Goal: Task Accomplishment & Management: Use online tool/utility

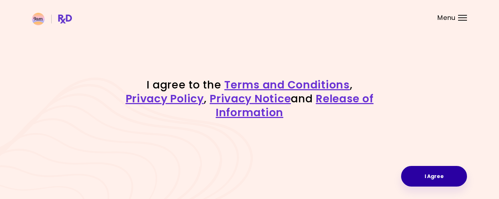
click at [425, 179] on button "I Agree" at bounding box center [434, 176] width 66 height 21
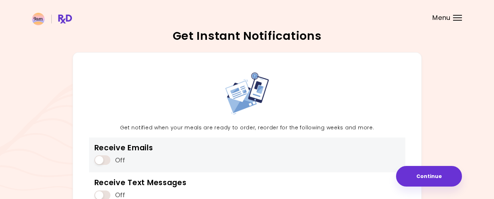
click at [107, 164] on span at bounding box center [102, 161] width 16 height 10
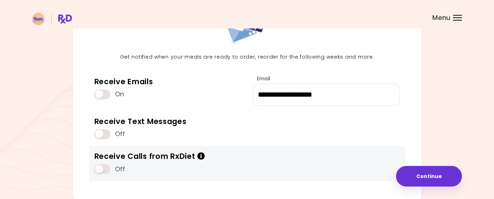
scroll to position [71, 0]
click at [200, 155] on icon "Info" at bounding box center [201, 155] width 8 height 7
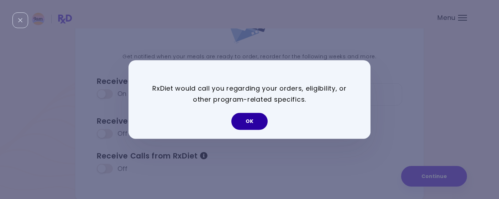
click at [249, 124] on button "OK" at bounding box center [249, 121] width 36 height 17
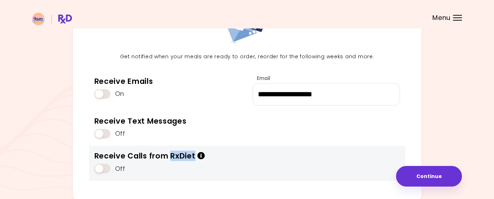
drag, startPoint x: 176, startPoint y: 157, endPoint x: 195, endPoint y: 156, distance: 19.7
click at [195, 156] on div "Receive Calls from RxDiet" at bounding box center [149, 156] width 111 height 10
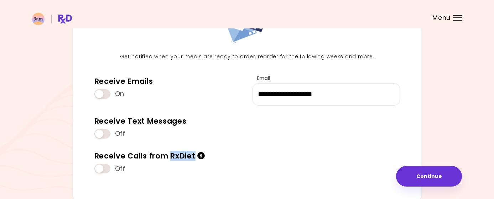
copy div "RxDiet"
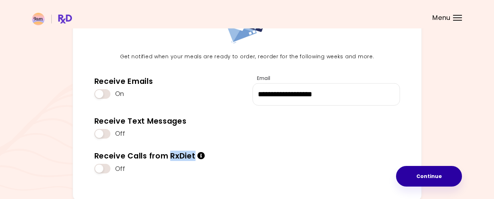
click at [421, 179] on button "Continue" at bounding box center [429, 176] width 66 height 21
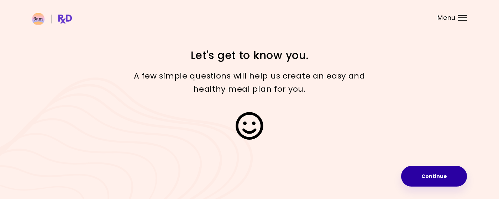
click at [432, 175] on button "Continue" at bounding box center [434, 176] width 66 height 21
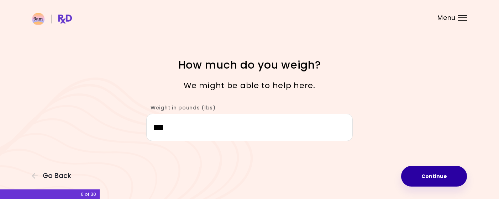
click at [438, 178] on button "Continue" at bounding box center [434, 176] width 66 height 21
select select "****"
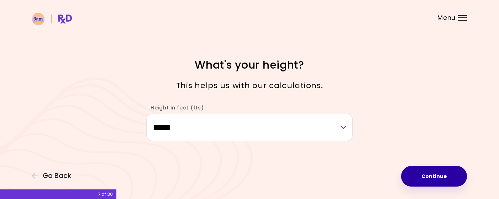
click at [438, 178] on button "Continue" at bounding box center [434, 176] width 66 height 21
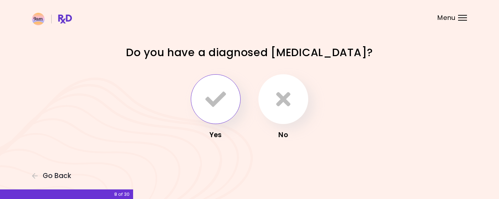
click at [223, 94] on icon "button" at bounding box center [215, 99] width 21 height 21
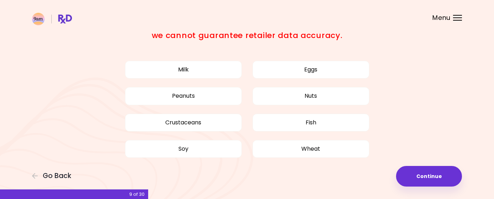
scroll to position [55, 0]
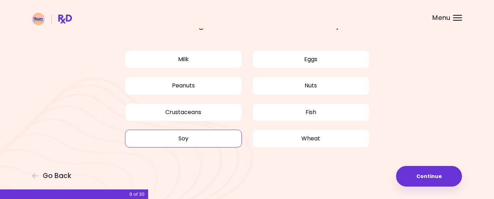
click at [197, 132] on button "Soy" at bounding box center [183, 139] width 117 height 18
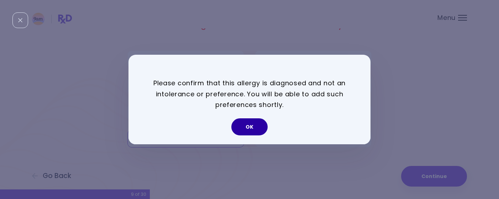
click at [261, 130] on button "OK" at bounding box center [249, 127] width 36 height 17
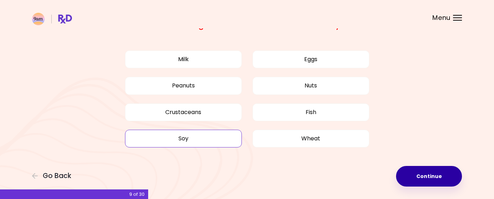
click at [423, 175] on button "Continue" at bounding box center [429, 176] width 66 height 21
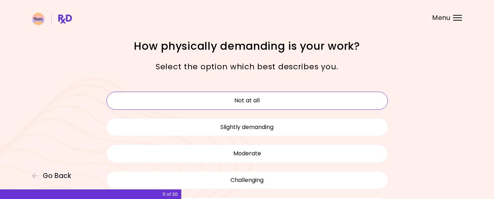
click at [262, 101] on button "Not at all" at bounding box center [246, 101] width 281 height 18
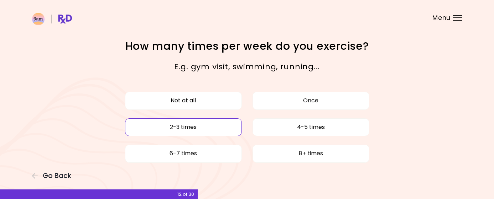
click at [210, 127] on button "2-3 times" at bounding box center [183, 128] width 117 height 18
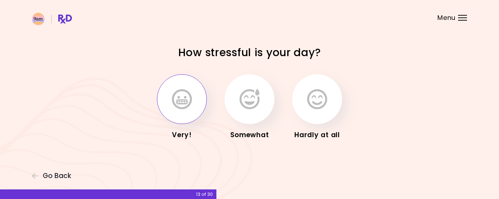
click at [176, 94] on icon "button" at bounding box center [182, 99] width 20 height 21
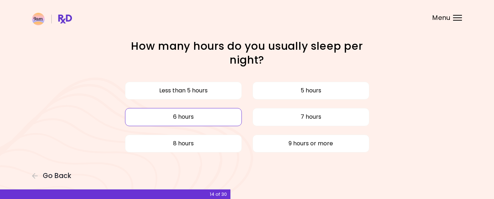
click at [210, 113] on button "6 hours" at bounding box center [183, 117] width 117 height 18
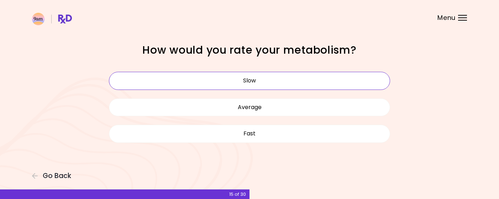
click at [338, 86] on button "Slow" at bounding box center [249, 81] width 281 height 18
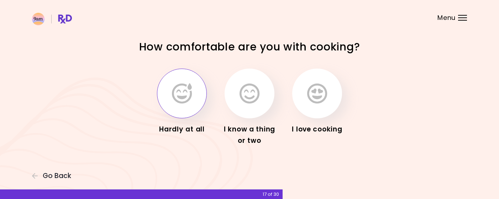
click at [194, 92] on button "button" at bounding box center [182, 94] width 50 height 50
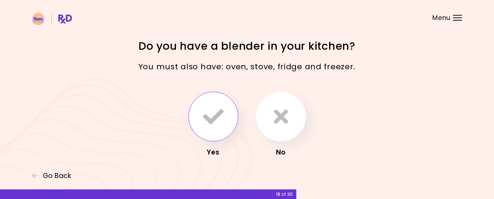
click at [212, 116] on icon "button" at bounding box center [213, 116] width 21 height 21
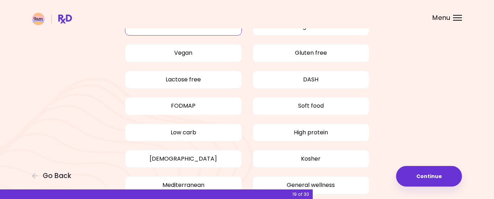
scroll to position [36, 0]
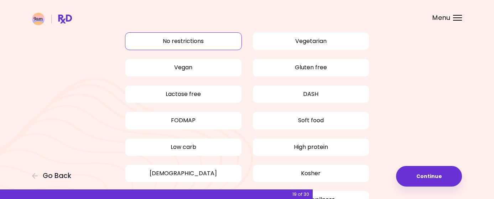
click at [179, 43] on button "No restrictions" at bounding box center [183, 41] width 117 height 18
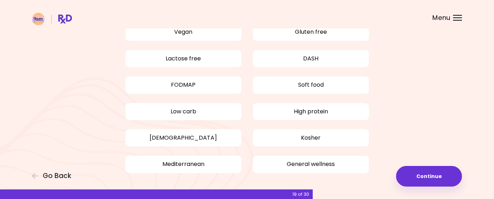
scroll to position [96, 0]
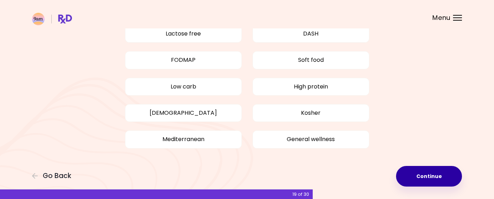
click at [430, 176] on button "Continue" at bounding box center [429, 176] width 66 height 21
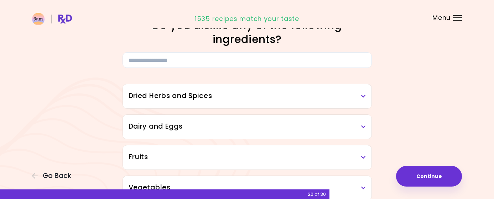
scroll to position [36, 0]
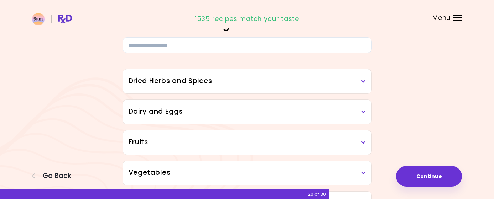
click at [366, 81] on div "Dried Herbs and Spices" at bounding box center [247, 81] width 249 height 24
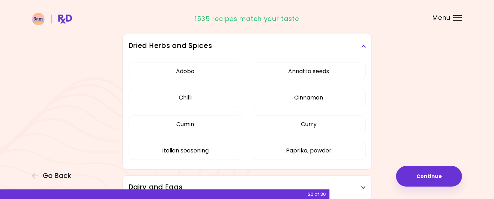
scroll to position [71, 0]
click at [315, 125] on button "Curry" at bounding box center [309, 124] width 114 height 18
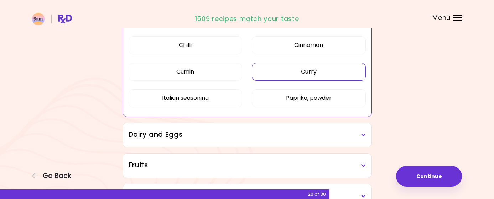
scroll to position [142, 0]
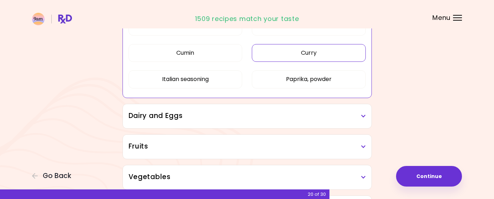
click at [303, 117] on h3 "Dairy and Eggs" at bounding box center [247, 116] width 237 height 10
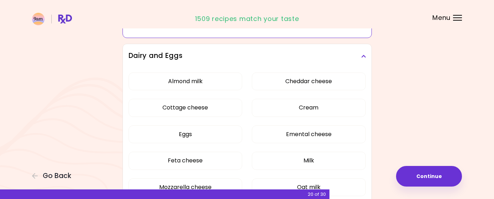
scroll to position [214, 0]
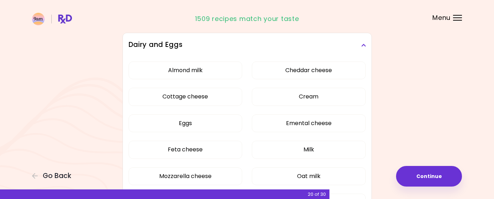
click at [279, 122] on div "Almond milk Cheddar cheese Cottage cheese Cream Eggs Emental cheese Feta cheese…" at bounding box center [247, 152] width 237 height 191
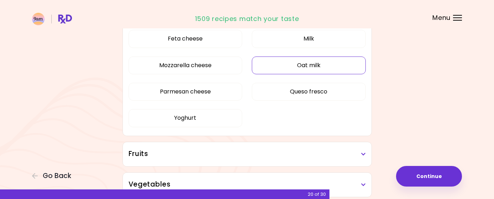
click at [310, 63] on button "Oat milk" at bounding box center [309, 66] width 114 height 18
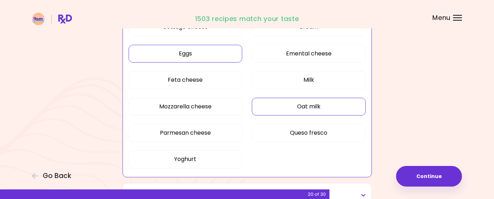
scroll to position [107, 0]
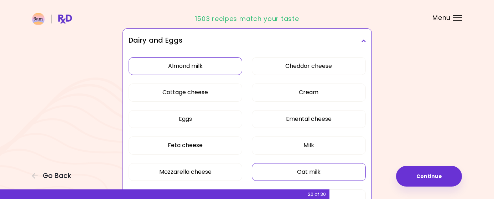
click at [210, 70] on button "Almond milk" at bounding box center [186, 66] width 114 height 18
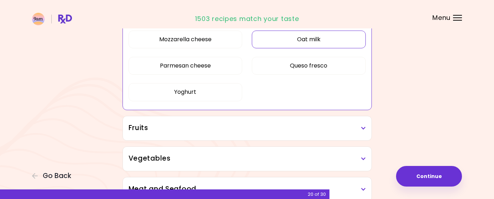
scroll to position [249, 0]
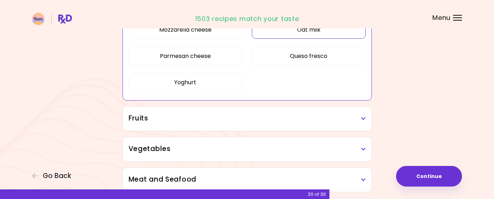
click at [248, 124] on div "Fruits" at bounding box center [247, 119] width 249 height 24
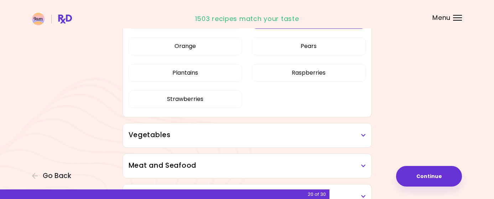
scroll to position [427, 0]
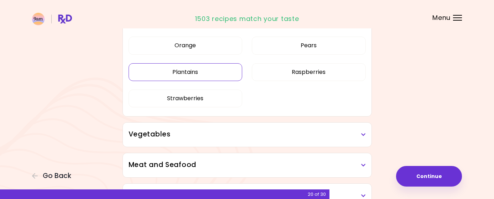
click at [197, 71] on button "Plantains" at bounding box center [186, 72] width 114 height 18
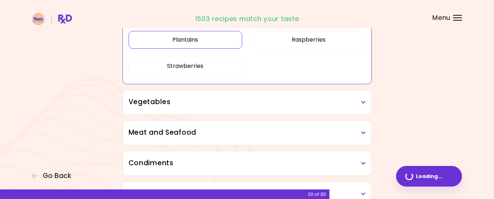
scroll to position [237, 0]
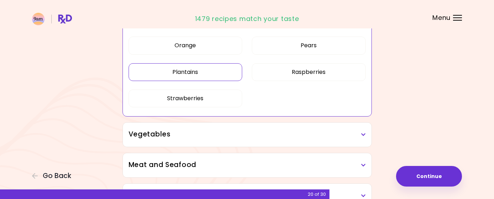
click at [246, 136] on h3 "Vegetables" at bounding box center [247, 135] width 237 height 10
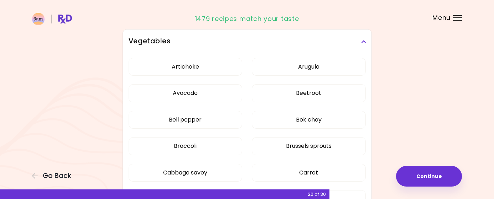
scroll to position [344, 0]
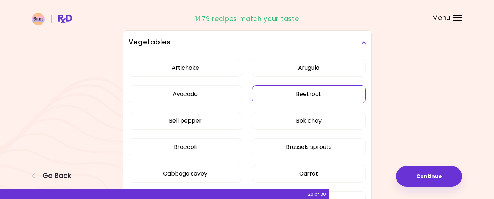
click at [312, 96] on button "Beetroot" at bounding box center [309, 94] width 114 height 18
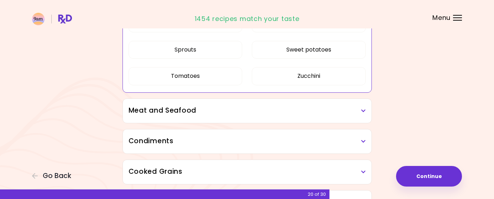
scroll to position [558, 0]
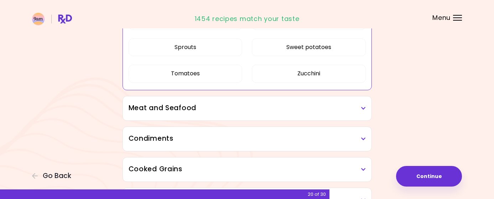
click at [282, 107] on h3 "Meat and Seafood" at bounding box center [247, 108] width 237 height 10
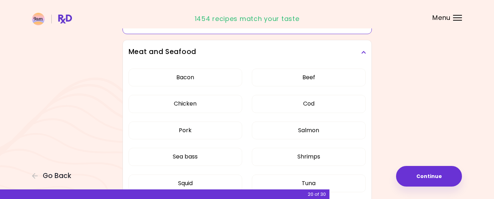
scroll to position [629, 0]
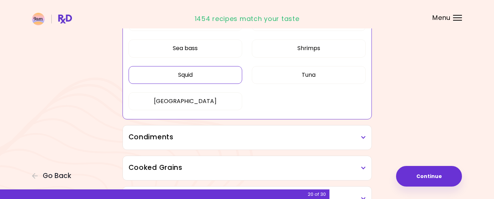
scroll to position [309, 0]
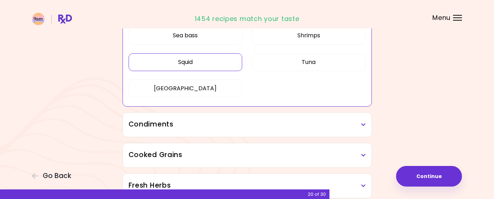
click at [223, 125] on h3 "Condiments" at bounding box center [247, 125] width 237 height 10
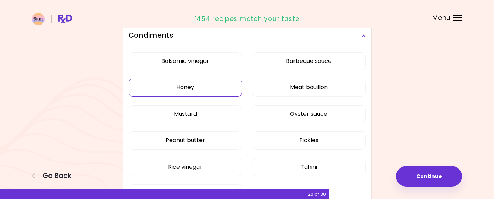
scroll to position [416, 0]
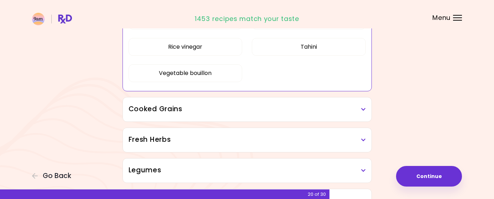
scroll to position [359, 0]
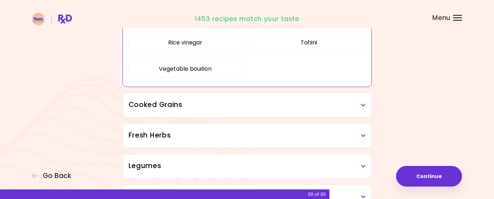
click at [220, 105] on h3 "Cooked Grains" at bounding box center [247, 105] width 237 height 10
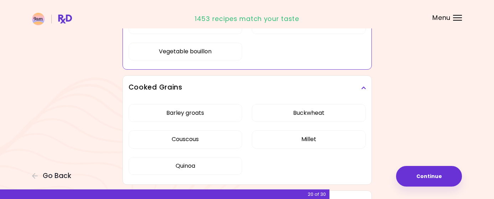
scroll to position [395, 0]
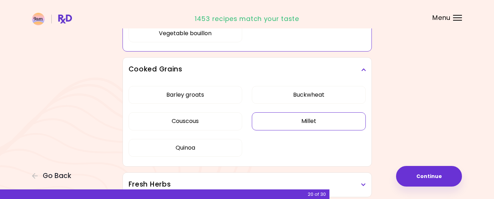
click at [288, 121] on div "Barley groats Buckwheat Couscous Millet Quinoa" at bounding box center [247, 124] width 237 height 85
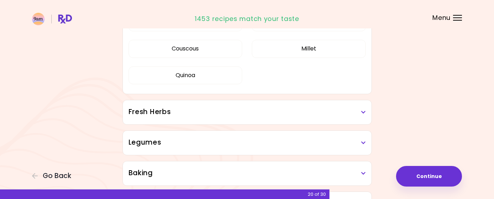
scroll to position [252, 0]
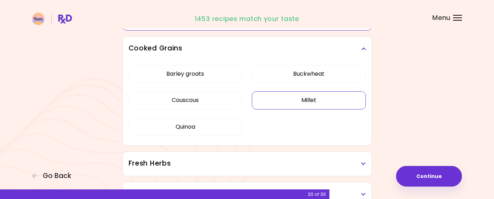
click at [306, 103] on button "Millet" at bounding box center [309, 101] width 114 height 18
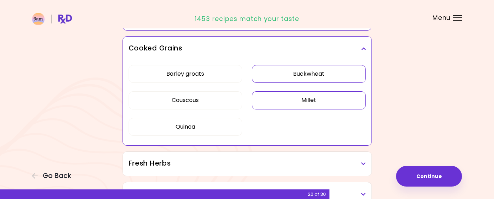
click at [304, 75] on button "Buckwheat" at bounding box center [309, 74] width 114 height 18
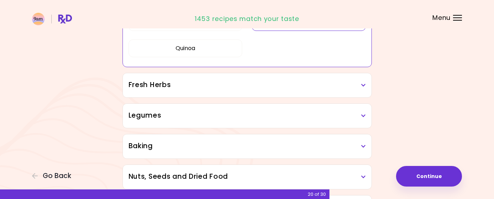
scroll to position [359, 0]
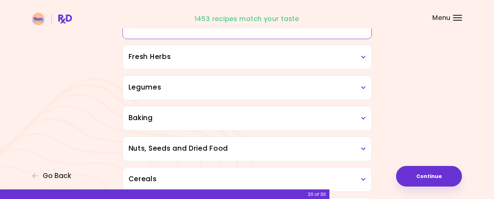
click at [171, 59] on h3 "Fresh Herbs" at bounding box center [247, 57] width 237 height 10
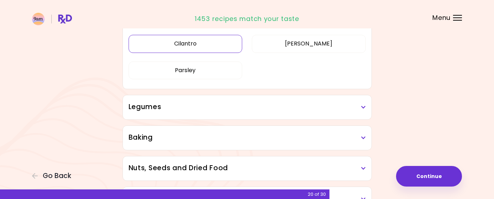
scroll to position [430, 0]
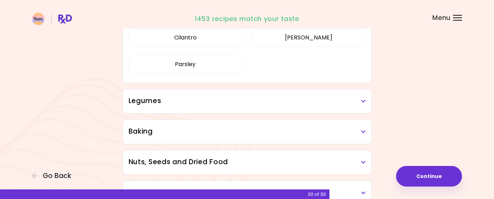
click at [160, 98] on h3 "Legumes" at bounding box center [247, 101] width 237 height 10
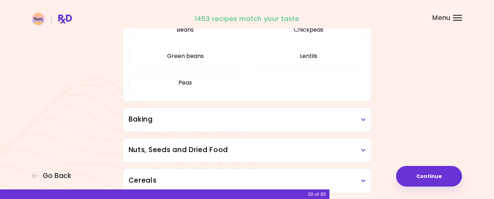
scroll to position [537, 0]
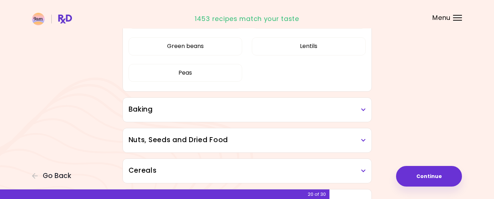
click at [207, 109] on h3 "Baking" at bounding box center [247, 110] width 237 height 10
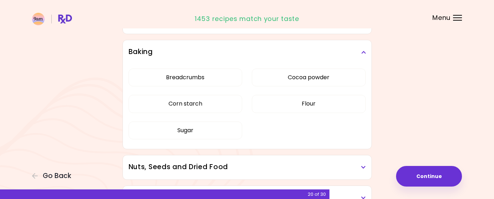
scroll to position [608, 0]
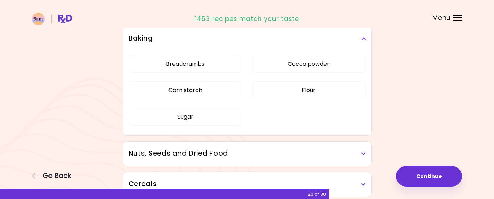
click at [237, 149] on h3 "Nuts, Seeds and Dried Food" at bounding box center [247, 154] width 237 height 10
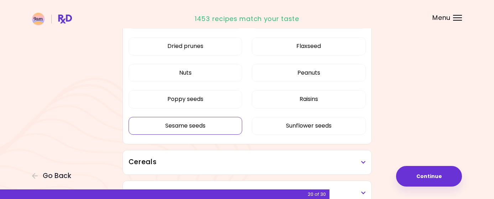
scroll to position [786, 0]
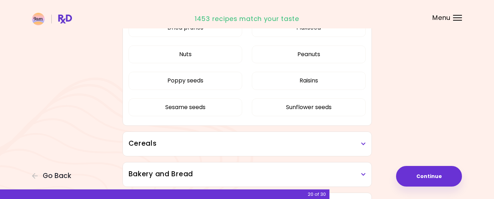
click at [235, 146] on h3 "Cereals" at bounding box center [247, 144] width 237 height 10
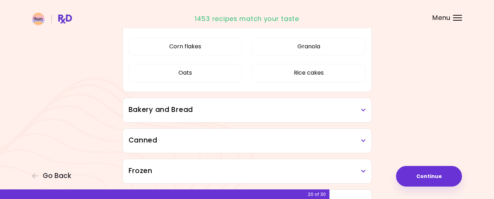
scroll to position [929, 0]
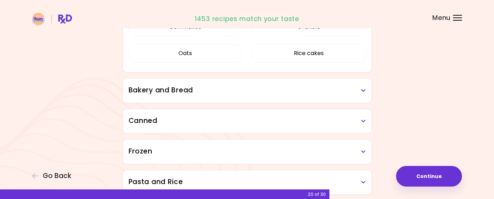
click at [221, 86] on h3 "Bakery and Bread" at bounding box center [247, 90] width 237 height 10
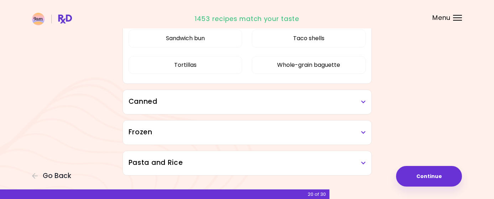
scroll to position [1035, 0]
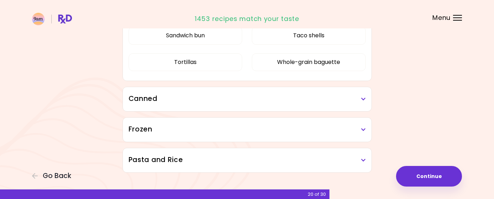
click at [238, 103] on div "Canned" at bounding box center [247, 99] width 249 height 24
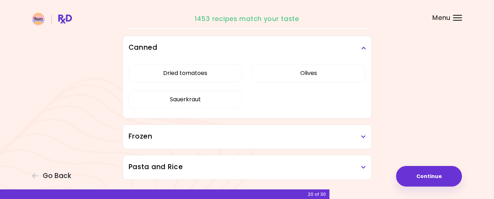
scroll to position [1104, 0]
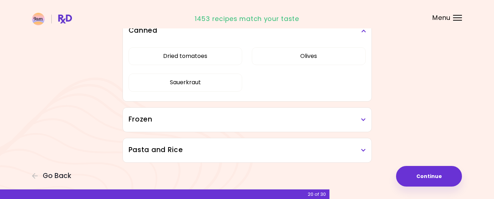
click at [228, 121] on h3 "Frozen" at bounding box center [247, 120] width 237 height 10
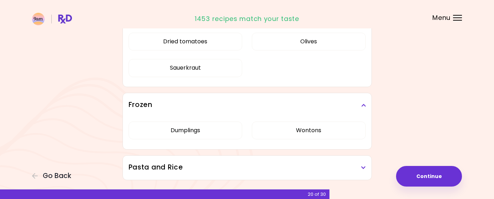
scroll to position [1136, 0]
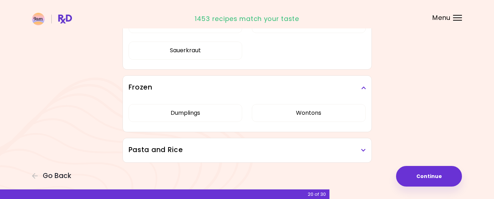
click at [217, 150] on h3 "Pasta and Rice" at bounding box center [247, 150] width 237 height 10
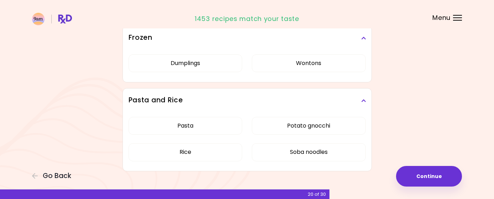
scroll to position [1194, 0]
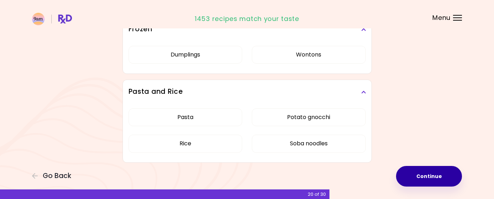
click at [428, 173] on button "Continue" at bounding box center [429, 176] width 66 height 21
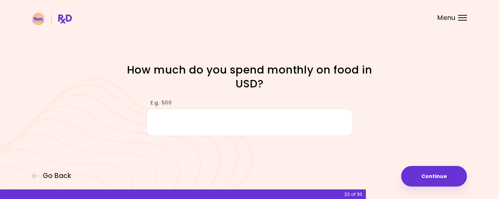
click at [193, 122] on input "E.g. 500" at bounding box center [249, 122] width 207 height 27
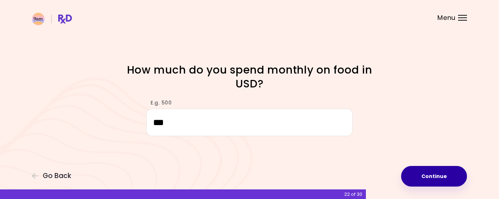
type input "***"
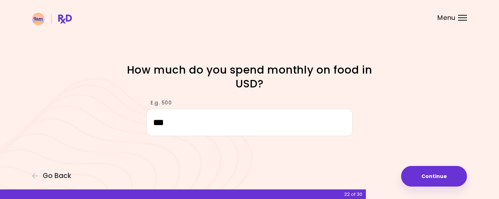
click at [431, 173] on button "Continue" at bounding box center [434, 176] width 66 height 21
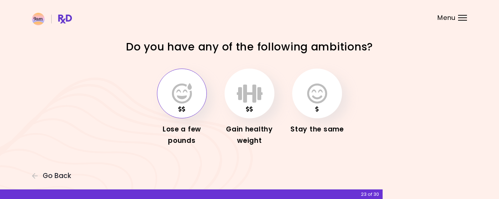
click at [185, 95] on icon "button" at bounding box center [182, 93] width 20 height 21
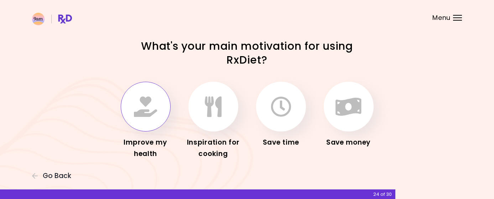
click at [139, 111] on icon "button" at bounding box center [145, 106] width 23 height 21
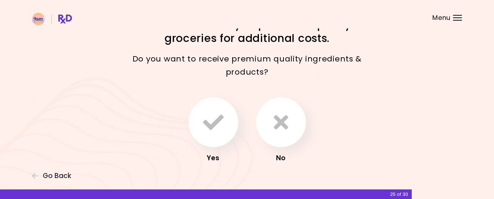
scroll to position [36, 0]
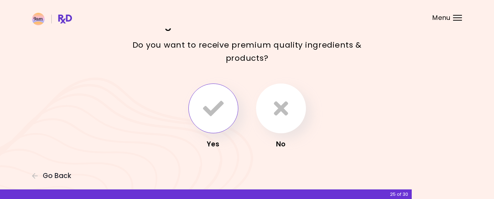
click at [199, 110] on button "button" at bounding box center [213, 109] width 50 height 50
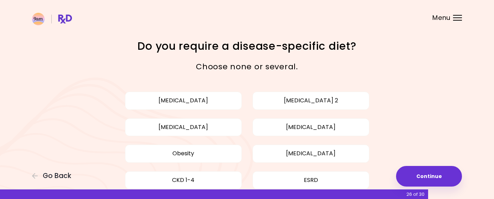
scroll to position [36, 0]
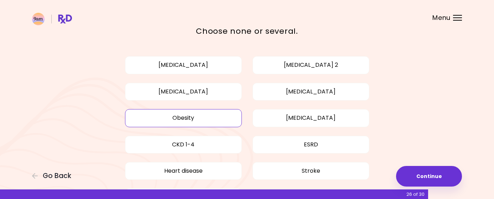
click at [186, 116] on button "Obesity" at bounding box center [183, 118] width 117 height 18
click at [207, 92] on button "[MEDICAL_DATA]" at bounding box center [183, 92] width 117 height 18
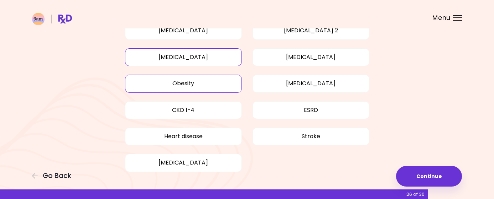
scroll to position [71, 0]
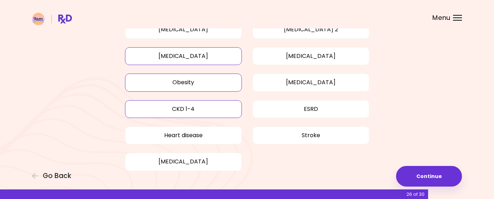
click at [193, 107] on button "CKD 1-4" at bounding box center [183, 109] width 117 height 18
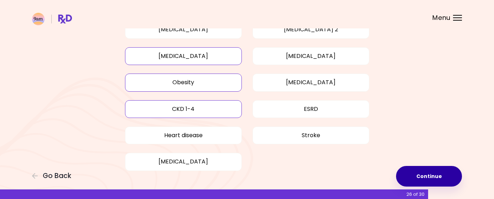
click at [444, 179] on button "Continue" at bounding box center [429, 176] width 66 height 21
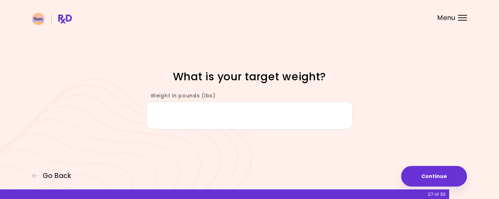
click at [240, 115] on input "Weight in pounds (lbs)" at bounding box center [249, 115] width 207 height 27
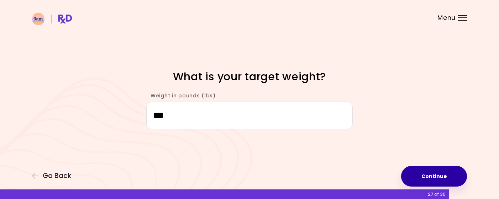
type input "***"
click at [433, 175] on button "Continue" at bounding box center [434, 176] width 66 height 21
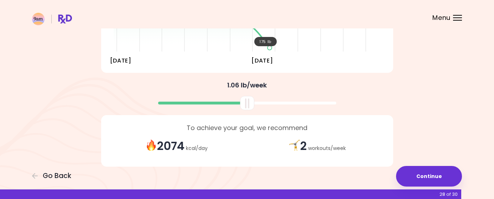
scroll to position [169, 0]
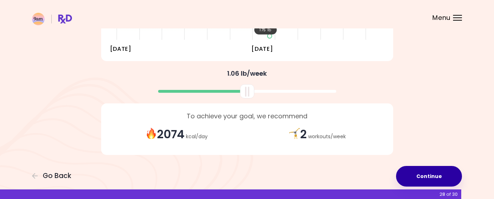
click at [428, 177] on button "Continue" at bounding box center [429, 176] width 66 height 21
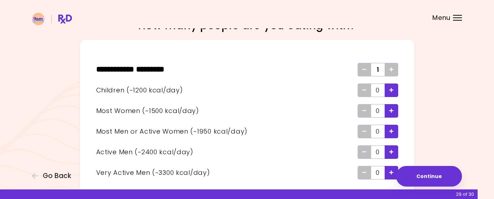
scroll to position [36, 0]
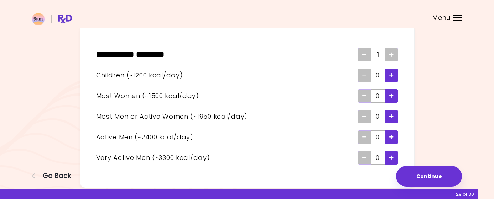
click at [391, 136] on icon "Add - Active Man" at bounding box center [391, 137] width 4 height 5
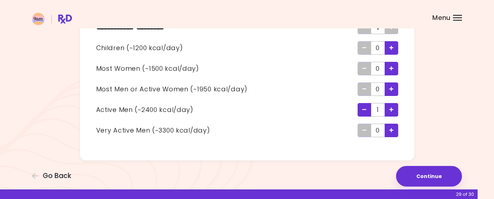
scroll to position [63, 0]
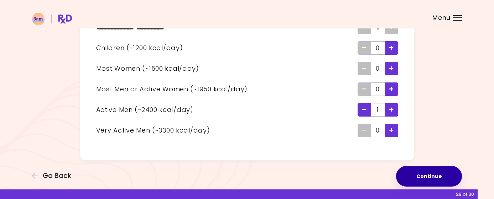
click at [430, 178] on button "Continue" at bounding box center [429, 176] width 66 height 21
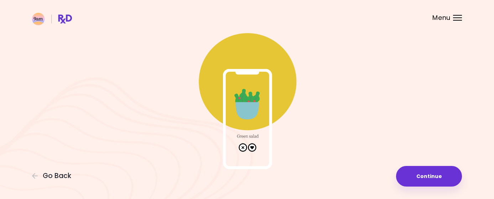
scroll to position [47, 0]
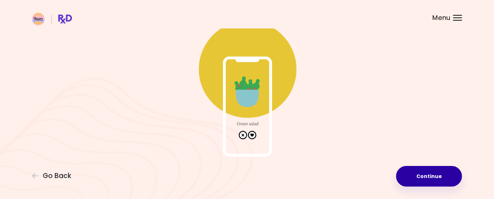
click at [430, 177] on button "Continue" at bounding box center [429, 176] width 66 height 21
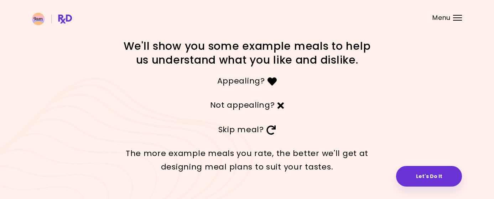
scroll to position [19, 0]
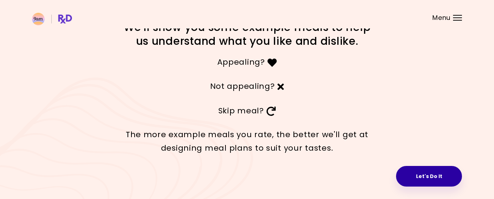
click at [433, 177] on button "Let's Do It" at bounding box center [429, 176] width 66 height 21
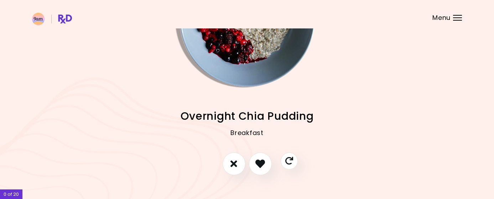
scroll to position [92, 0]
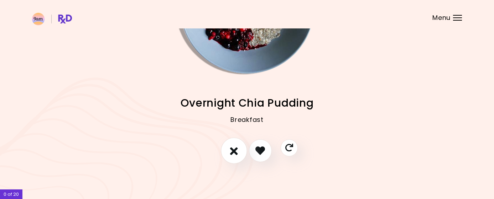
click at [238, 151] on button "I don't like this recipe" at bounding box center [234, 151] width 26 height 26
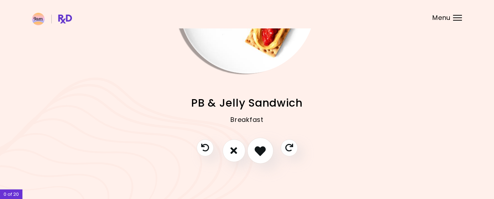
click at [263, 154] on icon "I like this recipe" at bounding box center [260, 150] width 11 height 11
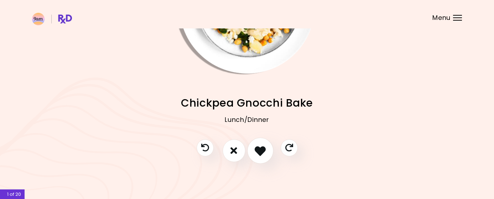
click at [264, 156] on icon "I like this recipe" at bounding box center [260, 150] width 11 height 11
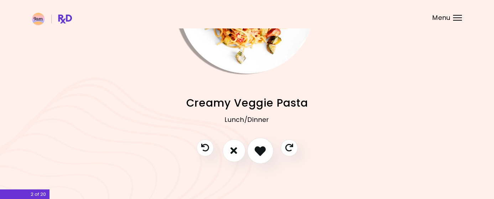
click at [264, 156] on icon "I like this recipe" at bounding box center [260, 150] width 11 height 11
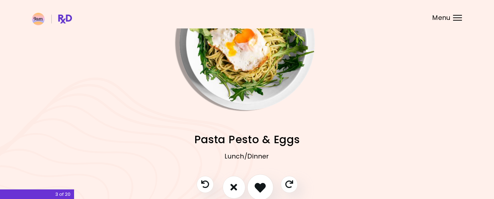
scroll to position [56, 0]
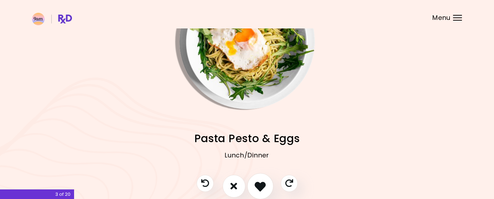
click at [261, 179] on button "I like this recipe" at bounding box center [260, 186] width 26 height 26
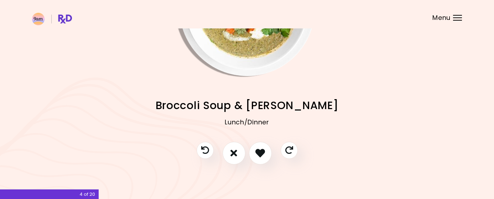
scroll to position [92, 0]
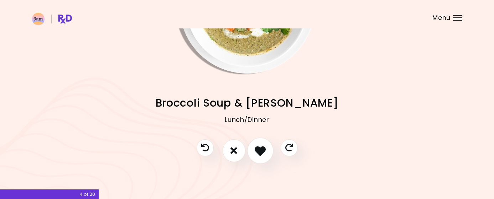
click at [264, 152] on icon "I like this recipe" at bounding box center [260, 150] width 11 height 11
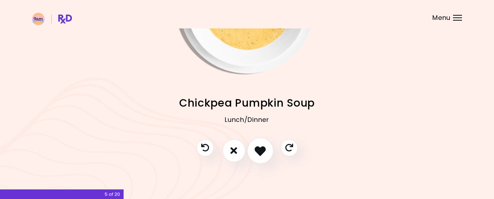
click at [264, 152] on icon "I like this recipe" at bounding box center [260, 150] width 11 height 11
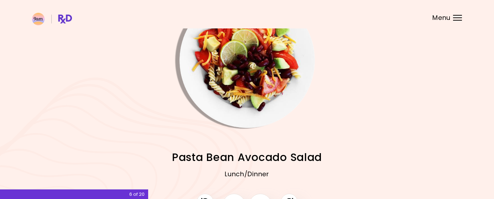
scroll to position [56, 0]
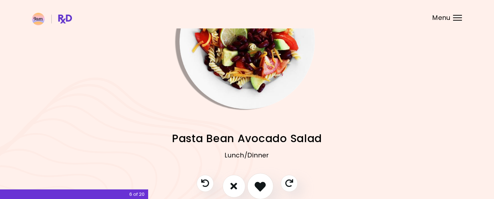
click at [262, 182] on icon "I like this recipe" at bounding box center [260, 186] width 11 height 11
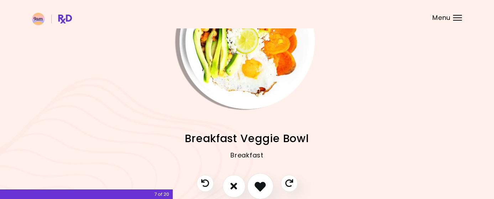
click at [265, 186] on icon "I like this recipe" at bounding box center [260, 186] width 11 height 11
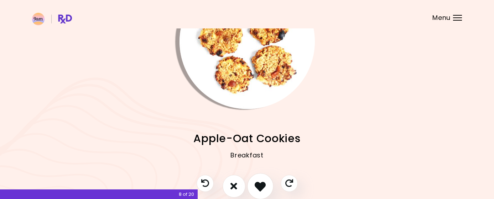
click at [265, 186] on icon "I like this recipe" at bounding box center [260, 186] width 11 height 11
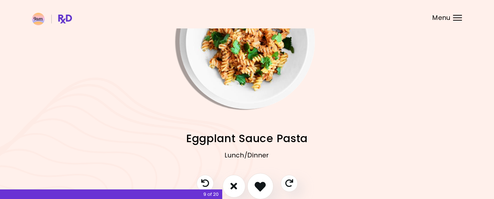
click at [265, 186] on icon "I like this recipe" at bounding box center [260, 186] width 11 height 11
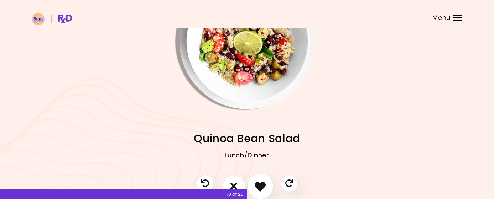
click at [265, 186] on icon "I like this recipe" at bounding box center [260, 186] width 11 height 11
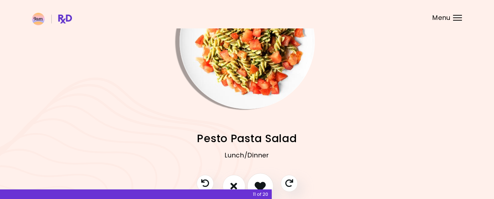
click at [265, 186] on icon "I like this recipe" at bounding box center [260, 186] width 11 height 11
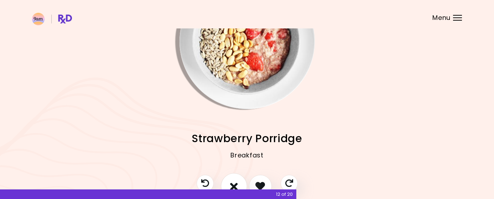
click at [235, 181] on icon "I don't like this recipe" at bounding box center [234, 186] width 8 height 11
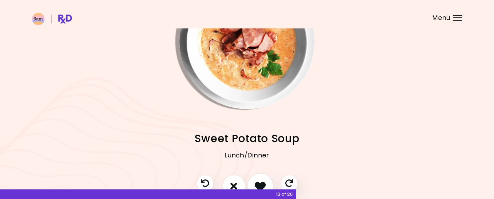
click at [260, 182] on icon "I like this recipe" at bounding box center [260, 186] width 11 height 11
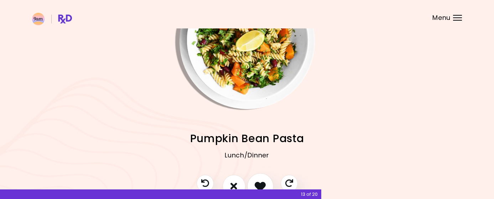
click at [260, 182] on icon "I like this recipe" at bounding box center [260, 186] width 11 height 11
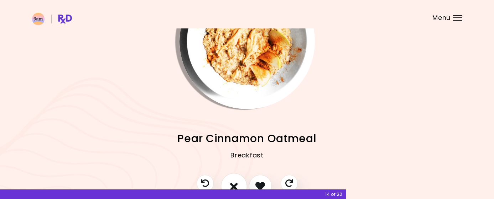
click at [236, 181] on icon "I don't like this recipe" at bounding box center [234, 186] width 8 height 11
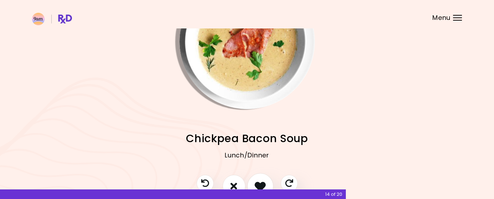
click at [256, 183] on icon "I like this recipe" at bounding box center [260, 186] width 11 height 11
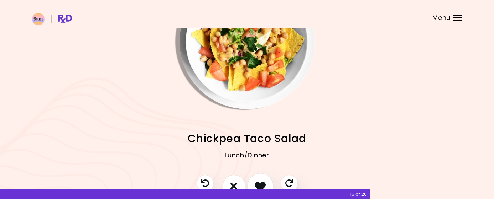
click at [256, 183] on icon "I like this recipe" at bounding box center [260, 186] width 11 height 11
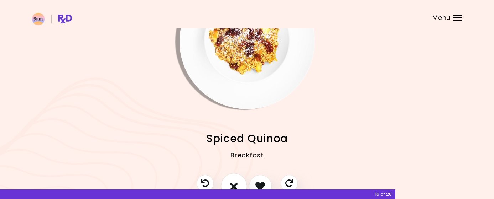
click at [236, 184] on icon "I don't like this recipe" at bounding box center [234, 186] width 8 height 11
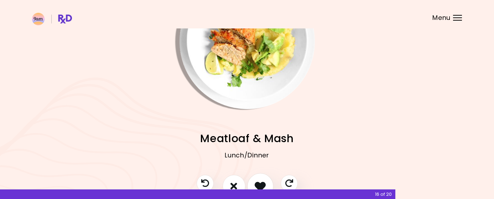
click at [260, 184] on icon "I like this recipe" at bounding box center [260, 186] width 11 height 11
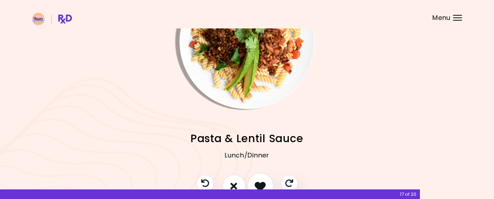
click at [260, 184] on icon "I like this recipe" at bounding box center [260, 186] width 11 height 11
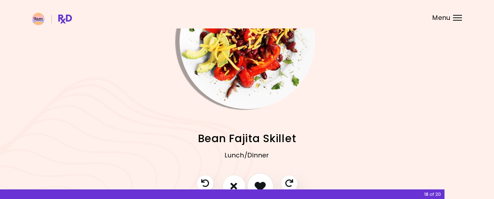
click at [260, 184] on icon "I like this recipe" at bounding box center [260, 186] width 11 height 11
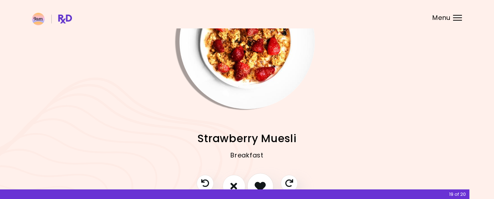
click at [257, 184] on icon "I like this recipe" at bounding box center [260, 186] width 11 height 11
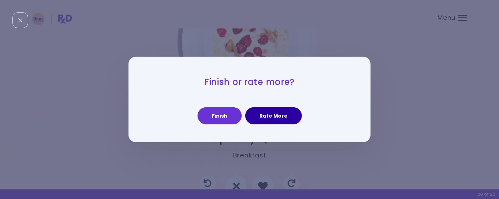
click at [272, 117] on button "Rate More" at bounding box center [273, 116] width 57 height 17
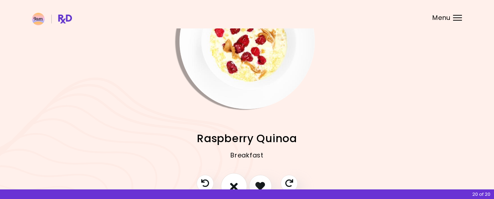
click at [234, 183] on icon "I don't like this recipe" at bounding box center [234, 186] width 8 height 11
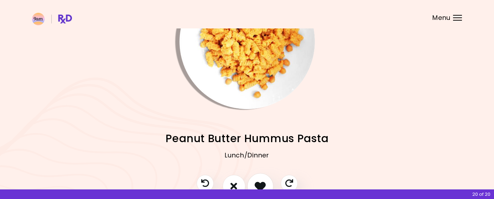
click at [258, 184] on icon "I like this recipe" at bounding box center [260, 186] width 11 height 11
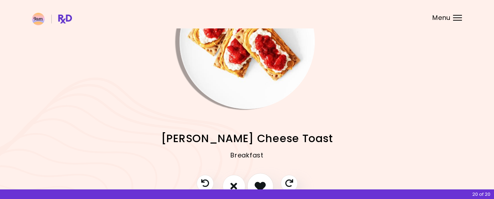
click at [258, 184] on icon "I like this recipe" at bounding box center [260, 186] width 11 height 11
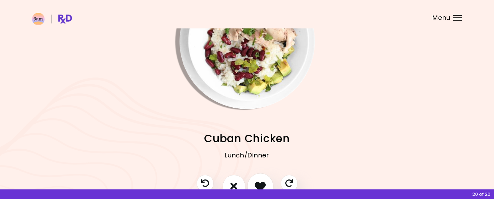
click at [258, 184] on icon "I like this recipe" at bounding box center [260, 186] width 11 height 11
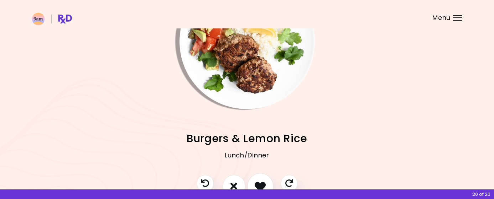
click at [258, 184] on icon "I like this recipe" at bounding box center [260, 186] width 11 height 11
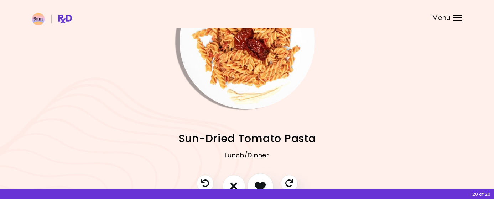
click at [258, 184] on icon "I like this recipe" at bounding box center [260, 186] width 11 height 11
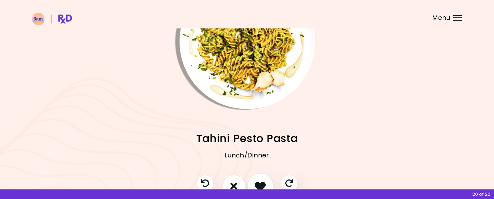
click at [258, 184] on icon "I like this recipe" at bounding box center [260, 186] width 11 height 11
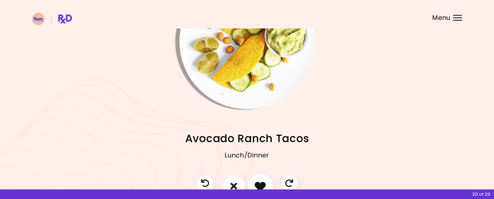
click at [258, 184] on icon "I like this recipe" at bounding box center [260, 186] width 11 height 11
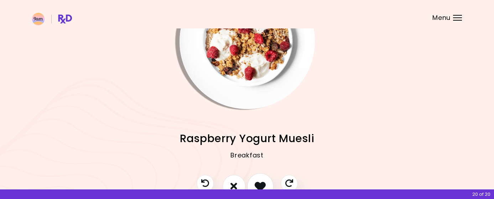
click at [258, 187] on icon "I like this recipe" at bounding box center [260, 186] width 11 height 11
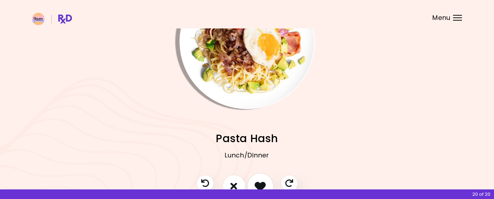
click at [258, 187] on icon "I like this recipe" at bounding box center [260, 186] width 11 height 11
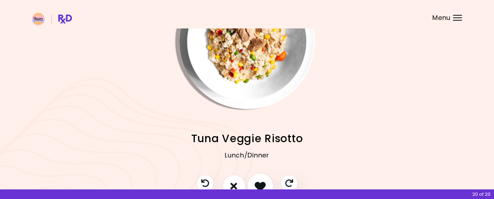
click at [258, 187] on icon "I like this recipe" at bounding box center [260, 186] width 11 height 11
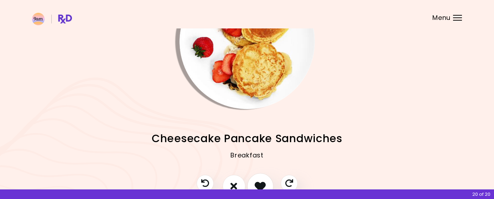
click at [258, 187] on icon "I like this recipe" at bounding box center [260, 186] width 11 height 11
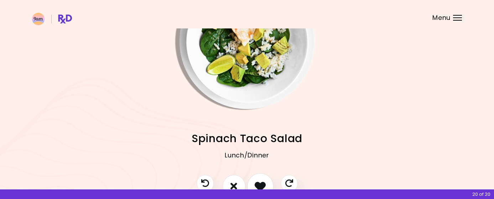
click at [258, 187] on icon "I like this recipe" at bounding box center [260, 186] width 11 height 11
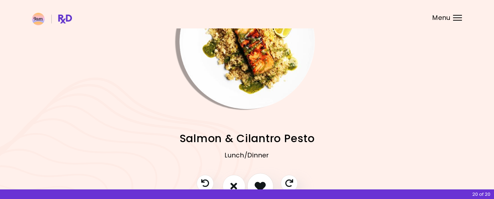
click at [258, 187] on icon "I like this recipe" at bounding box center [260, 186] width 11 height 11
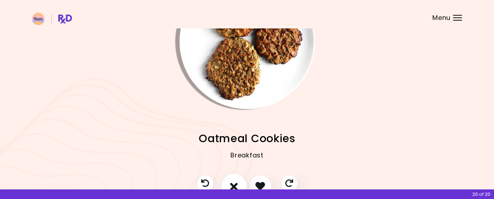
click at [236, 186] on icon "I don't like this recipe" at bounding box center [234, 186] width 8 height 11
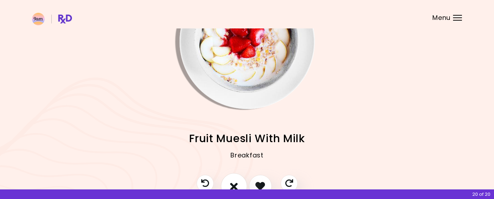
click at [232, 185] on icon "I don't like this recipe" at bounding box center [234, 186] width 8 height 11
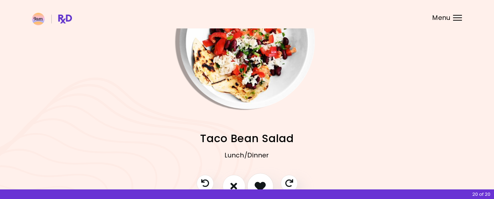
click at [261, 188] on icon "I like this recipe" at bounding box center [260, 186] width 11 height 11
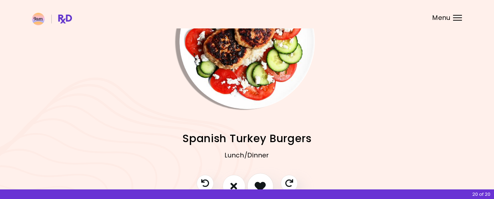
click at [261, 188] on icon "I like this recipe" at bounding box center [260, 186] width 11 height 11
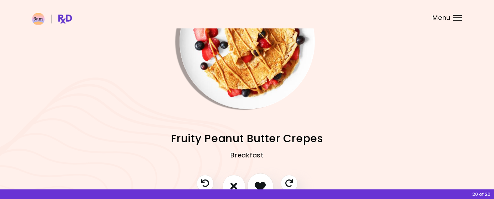
click at [261, 188] on icon "I like this recipe" at bounding box center [260, 186] width 11 height 11
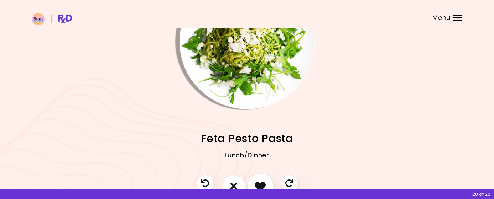
click at [261, 188] on icon "I like this recipe" at bounding box center [260, 186] width 11 height 11
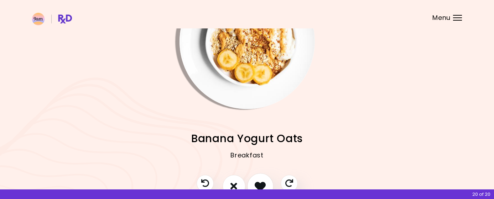
click at [258, 188] on icon "I like this recipe" at bounding box center [260, 186] width 11 height 11
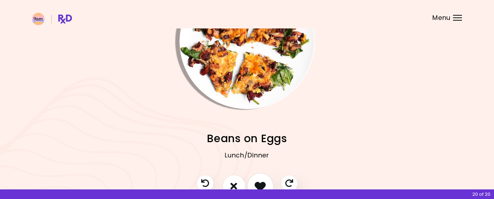
click at [261, 187] on icon "I like this recipe" at bounding box center [260, 186] width 11 height 11
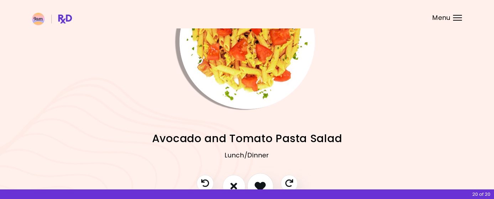
click at [261, 187] on icon "I like this recipe" at bounding box center [260, 186] width 11 height 11
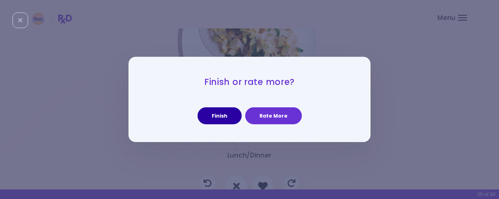
click at [218, 116] on button "Finish" at bounding box center [220, 116] width 44 height 17
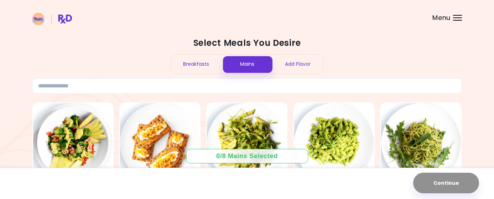
click at [296, 66] on div "Add Flavor" at bounding box center [297, 64] width 51 height 19
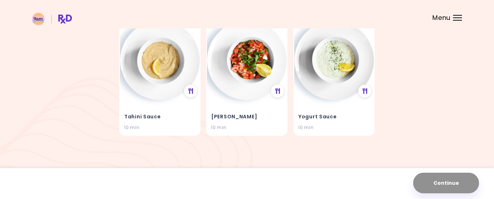
scroll to position [206, 0]
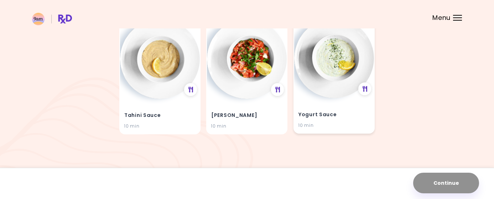
click at [335, 103] on div "Yogurt Sauce 10 min" at bounding box center [334, 115] width 80 height 35
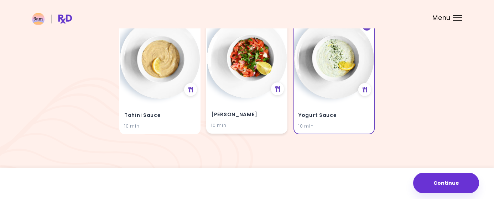
click at [255, 105] on div "Tomato Salsa 10 min" at bounding box center [247, 115] width 80 height 35
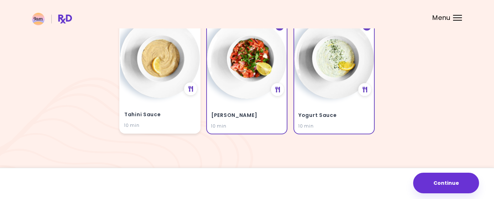
click at [169, 122] on div "10 min" at bounding box center [159, 125] width 71 height 7
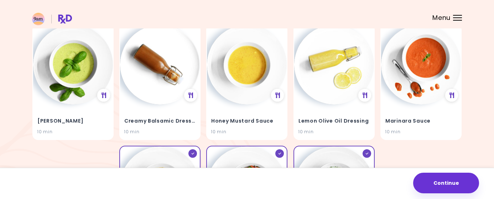
scroll to position [63, 0]
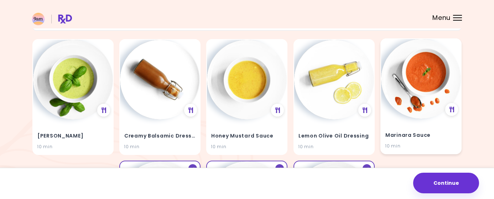
click at [434, 127] on div "Marinara Sauce 10 min" at bounding box center [421, 136] width 80 height 35
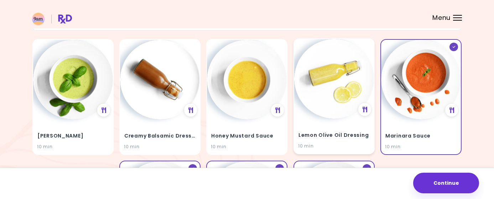
drag, startPoint x: 344, startPoint y: 126, endPoint x: 332, endPoint y: 126, distance: 12.1
click at [344, 126] on div "Lemon Olive Oil Dressing 10 min" at bounding box center [334, 136] width 80 height 35
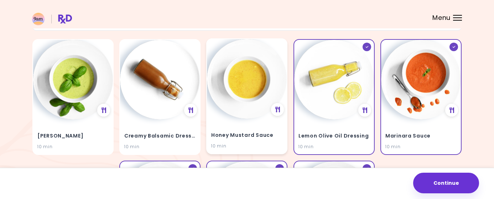
click at [245, 129] on div "Honey Mustard Sauce 10 min" at bounding box center [247, 136] width 80 height 35
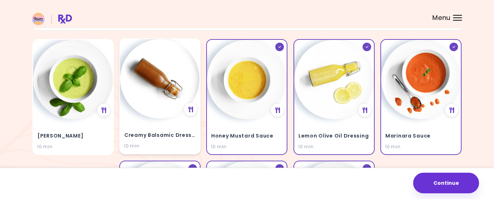
click at [147, 130] on h4 "Creamy Balsamic Dressing" at bounding box center [159, 135] width 71 height 11
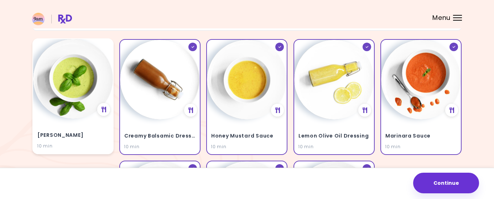
click at [80, 139] on h4 "[PERSON_NAME]" at bounding box center [72, 135] width 71 height 11
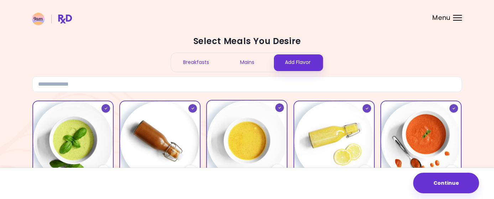
scroll to position [0, 0]
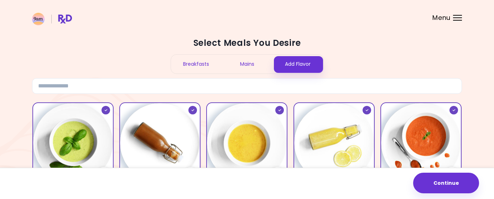
click at [199, 66] on div "Breakfasts" at bounding box center [196, 64] width 51 height 19
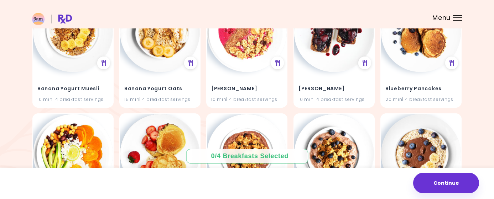
scroll to position [392, 0]
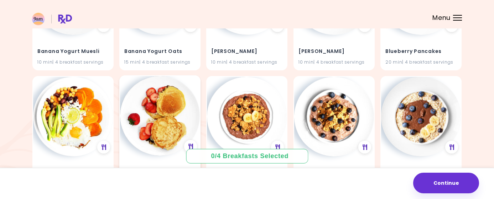
click at [169, 100] on img at bounding box center [160, 116] width 80 height 80
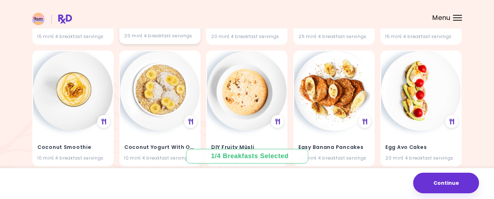
scroll to position [676, 0]
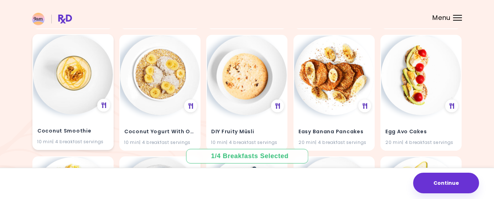
click at [80, 93] on img at bounding box center [73, 75] width 80 height 80
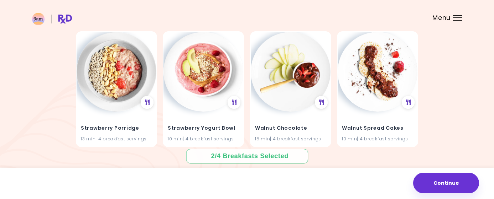
scroll to position [1667, 0]
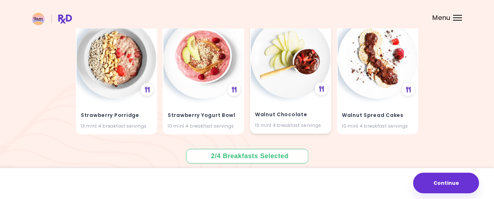
click at [294, 99] on div "Walnut Chocolate 15 min | 4 breakfast servings" at bounding box center [291, 115] width 80 height 35
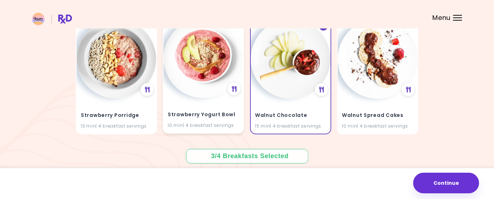
click at [201, 103] on div "Strawberry Yogurt Bowl 10 min | 4 breakfast servings" at bounding box center [203, 115] width 80 height 35
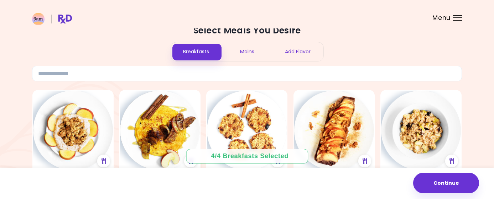
scroll to position [0, 0]
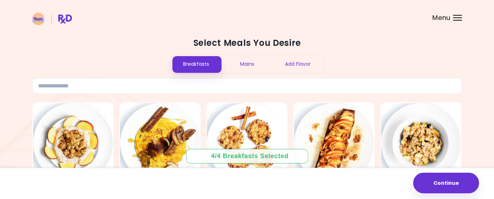
click at [256, 63] on div "Mains" at bounding box center [246, 64] width 51 height 19
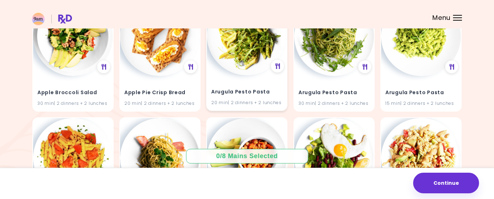
scroll to position [71, 0]
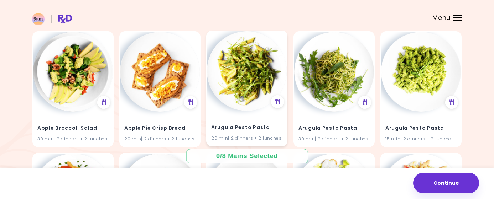
click at [257, 105] on img at bounding box center [247, 71] width 80 height 80
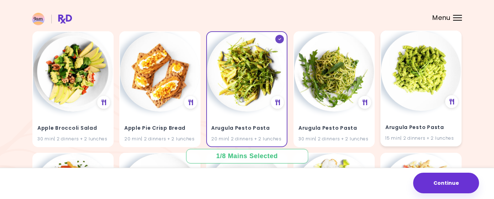
click at [420, 125] on h4 "Arugula Pesto Pasta" at bounding box center [420, 127] width 71 height 11
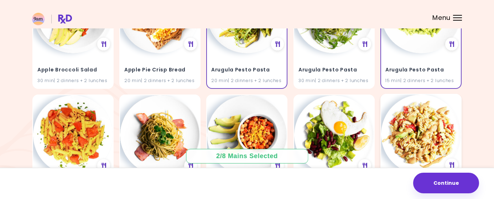
scroll to position [178, 0]
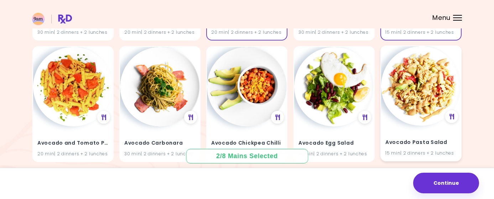
click at [409, 116] on img at bounding box center [421, 86] width 80 height 80
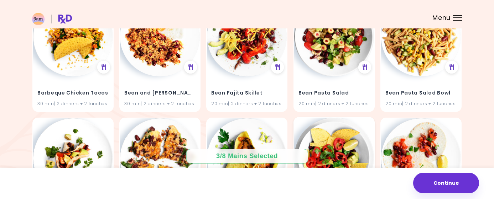
scroll to position [819, 0]
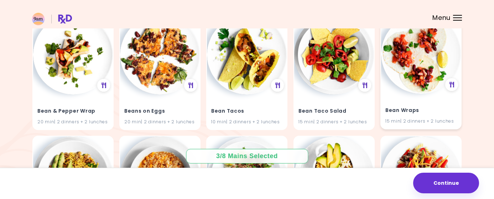
click at [388, 88] on div "Bean Wraps 15 min | 2 dinners + 2 lunches" at bounding box center [420, 72] width 81 height 116
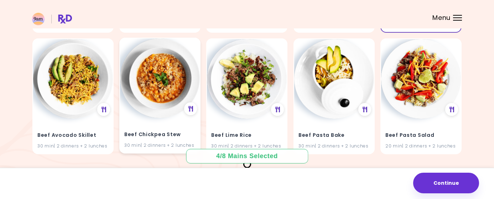
scroll to position [926, 0]
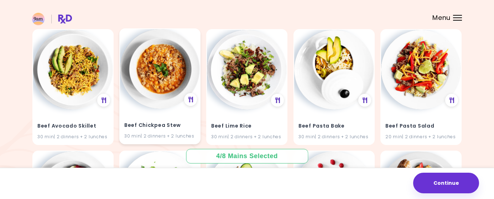
click at [174, 110] on div "Beef Chickpea Stew 30 min | 2 dinners + 2 lunches" at bounding box center [160, 126] width 80 height 35
click at [172, 120] on div "Beef Chickpea Stew 30 min | 2 dinners + 2 lunches" at bounding box center [160, 126] width 80 height 35
click at [185, 112] on div "Beef Chickpea Stew 30 min | 2 dinners + 2 lunches" at bounding box center [160, 126] width 80 height 35
click at [192, 92] on img at bounding box center [160, 69] width 80 height 80
click at [190, 99] on icon at bounding box center [190, 100] width 5 height 6
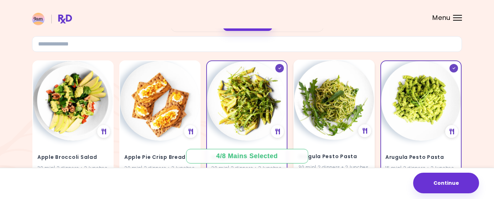
scroll to position [36, 0]
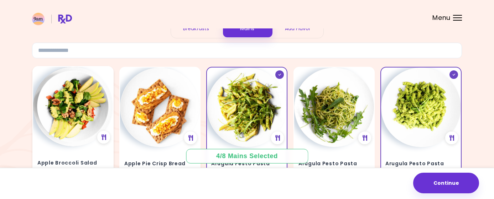
click at [82, 127] on img at bounding box center [73, 107] width 80 height 80
click at [106, 103] on img at bounding box center [73, 107] width 80 height 80
click at [106, 85] on img at bounding box center [73, 107] width 80 height 80
click at [111, 78] on div "Apple Broccoli Salad 30 min | 2 dinners + 2 lunches" at bounding box center [72, 124] width 81 height 116
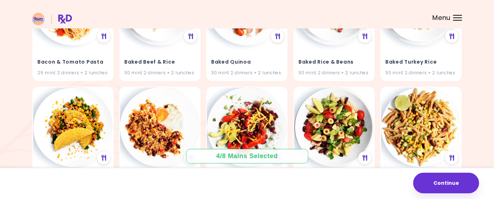
scroll to position [639, 0]
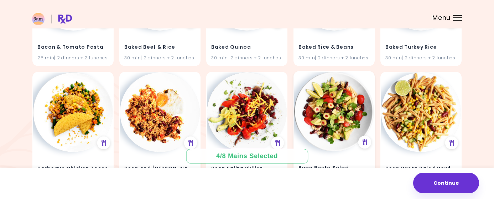
click at [349, 138] on img at bounding box center [334, 112] width 80 height 80
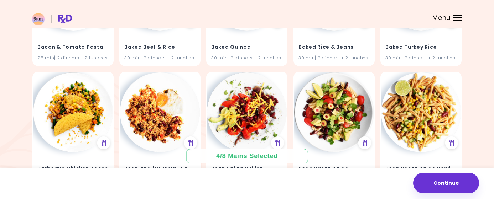
click at [261, 159] on div "4 / 8 Mains Selected" at bounding box center [247, 156] width 72 height 9
click at [167, 107] on img at bounding box center [160, 112] width 80 height 80
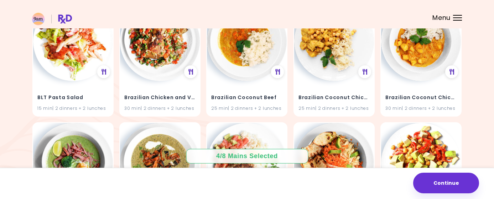
scroll to position [1305, 0]
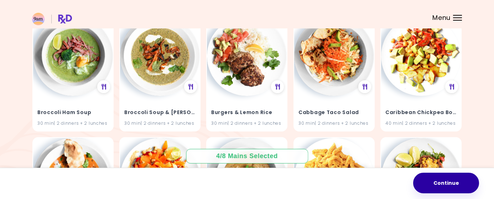
click at [446, 182] on button "Continue" at bounding box center [446, 183] width 66 height 21
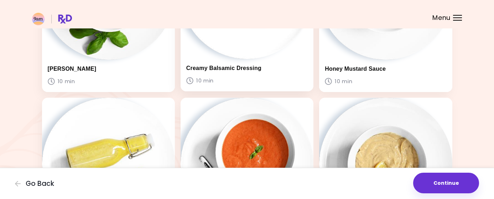
scroll to position [142, 0]
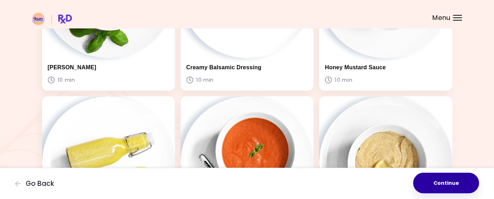
click at [443, 183] on button "Continue" at bounding box center [446, 183] width 66 height 21
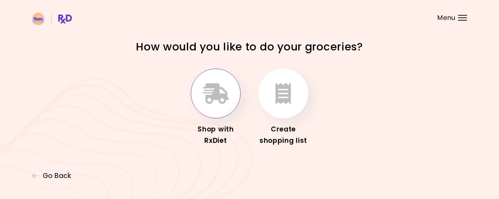
click at [210, 107] on button "button" at bounding box center [216, 94] width 50 height 50
